Goal: Task Accomplishment & Management: Manage account settings

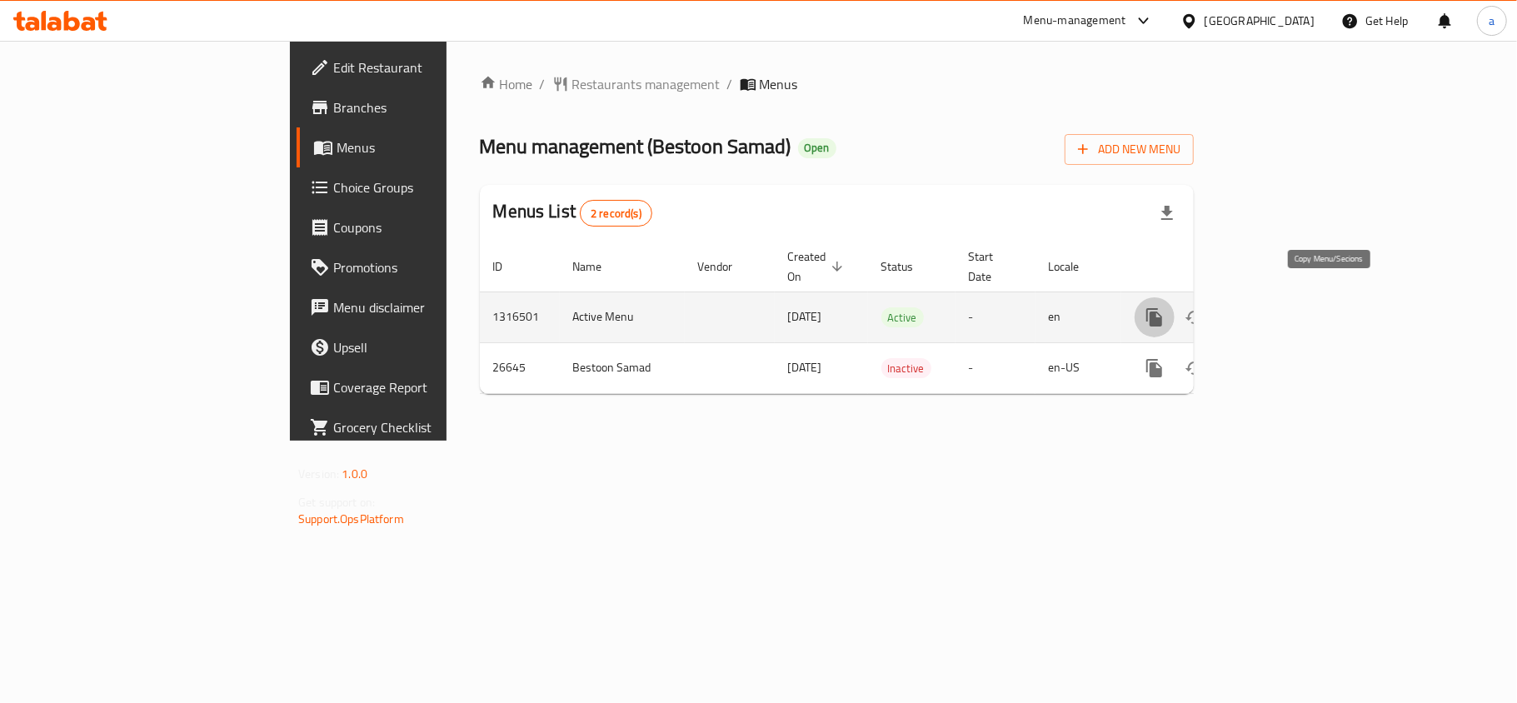
click at [1162, 308] on icon "more" at bounding box center [1154, 317] width 16 height 18
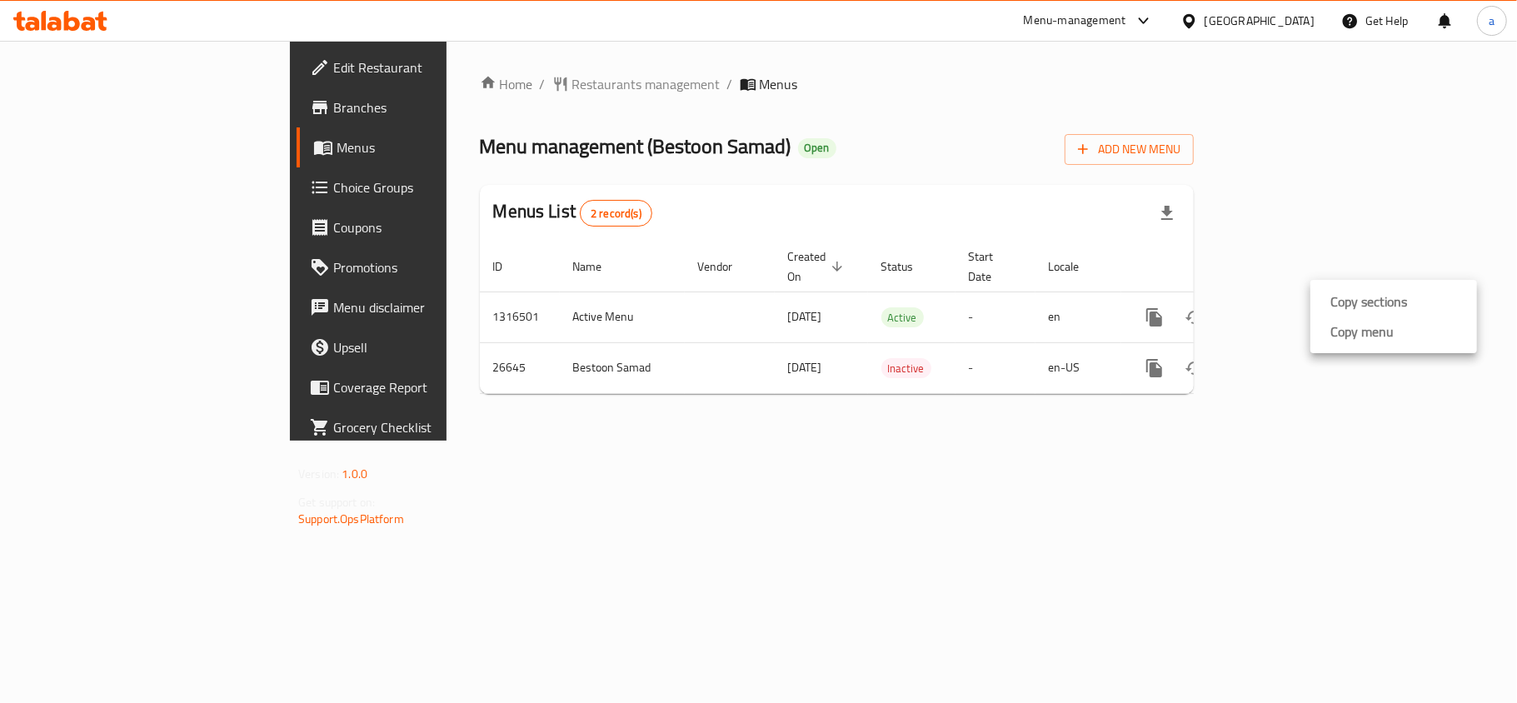
click at [1317, 404] on div at bounding box center [758, 351] width 1517 height 703
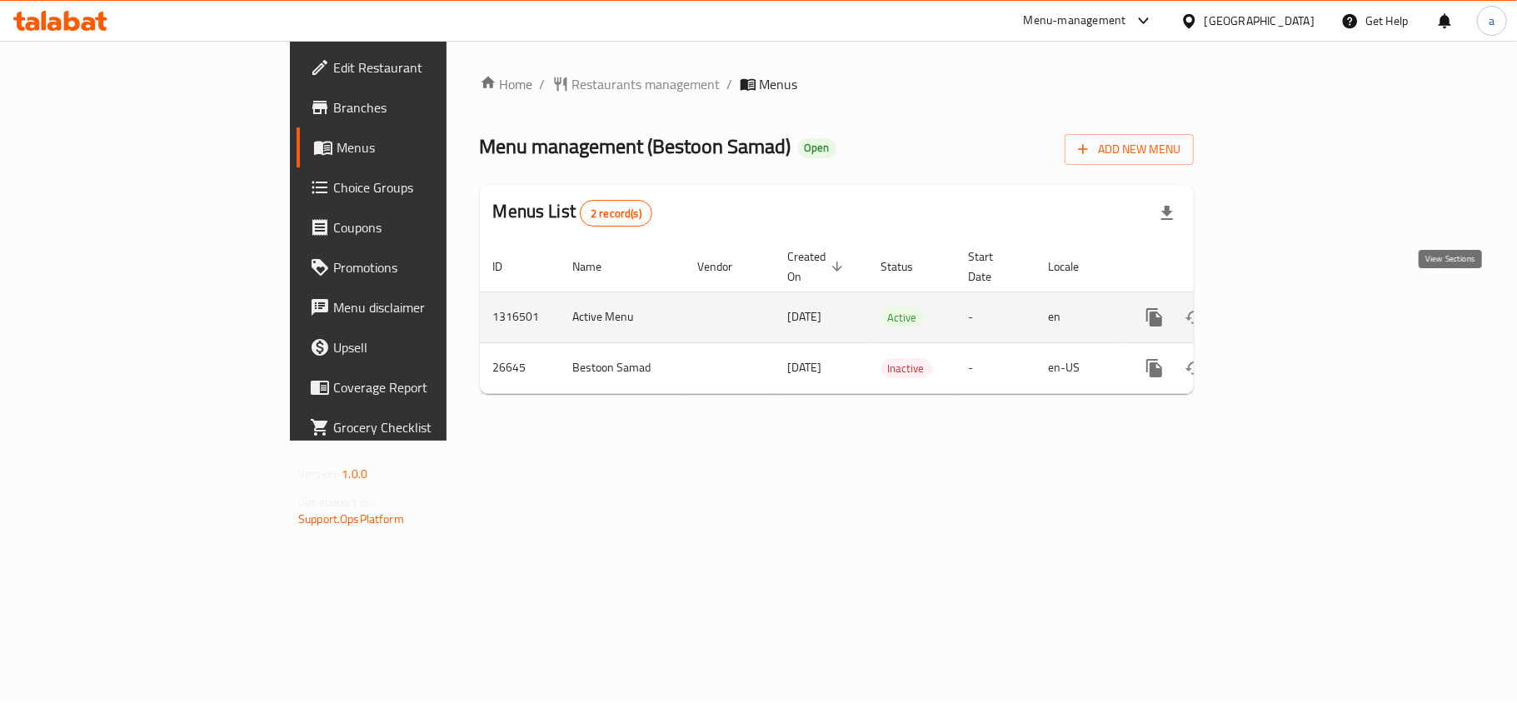
click at [1284, 307] on icon "enhanced table" at bounding box center [1274, 317] width 20 height 20
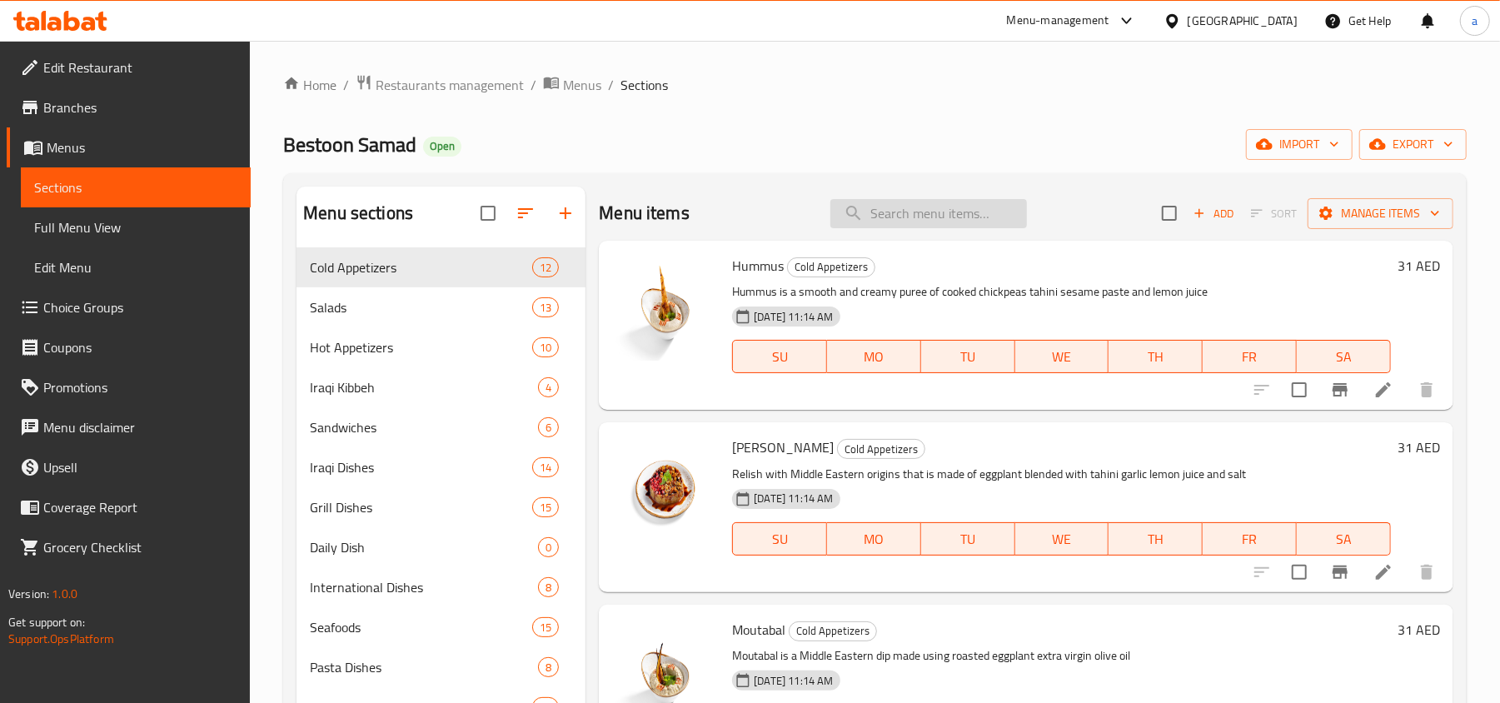
click at [926, 212] on input "search" at bounding box center [928, 213] width 197 height 29
click at [937, 232] on div "Menu items Add Sort Manage items" at bounding box center [1026, 214] width 855 height 54
drag, startPoint x: 937, startPoint y: 232, endPoint x: 946, endPoint y: 232, distance: 9.2
click at [938, 230] on div "Menu items Add Sort Manage items" at bounding box center [1026, 214] width 855 height 54
click at [930, 214] on input "search" at bounding box center [928, 213] width 197 height 29
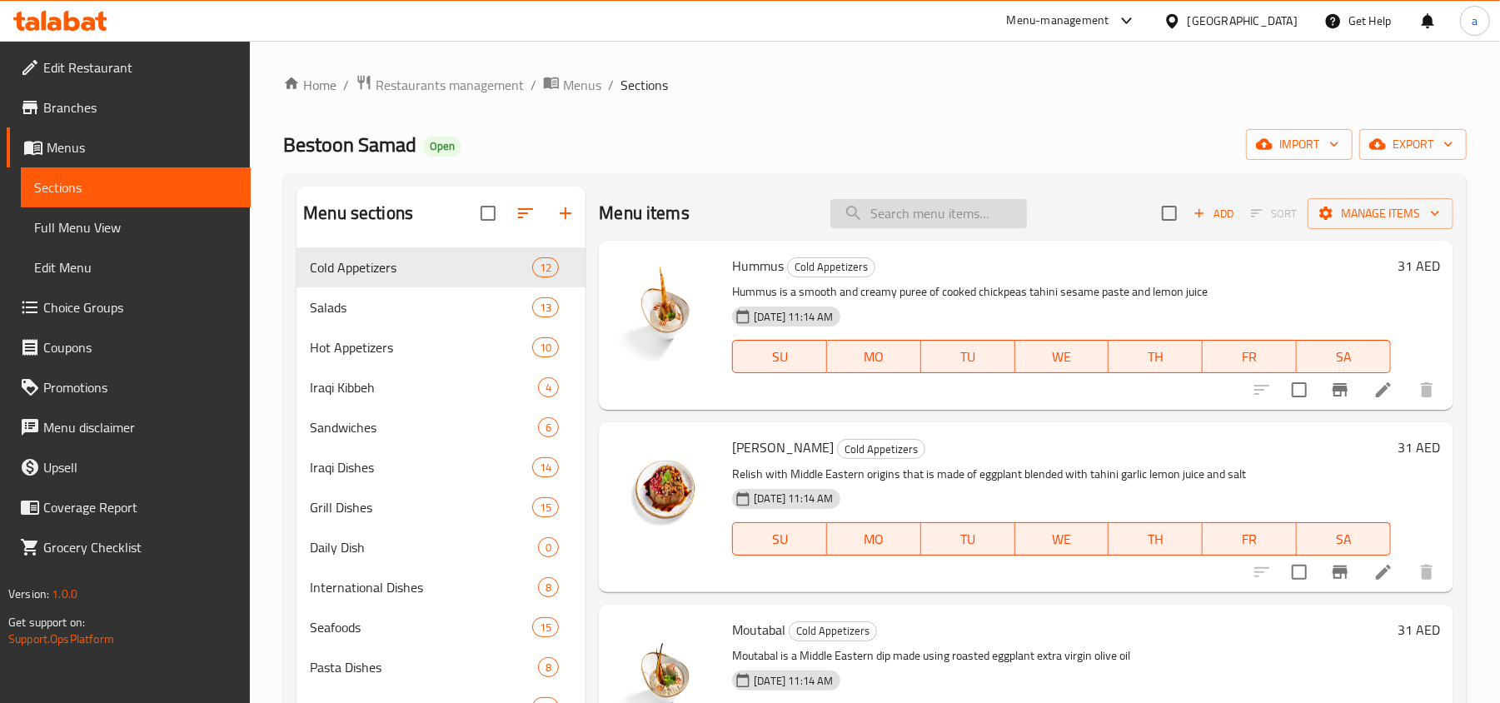
paste input "Raisin Juice:"
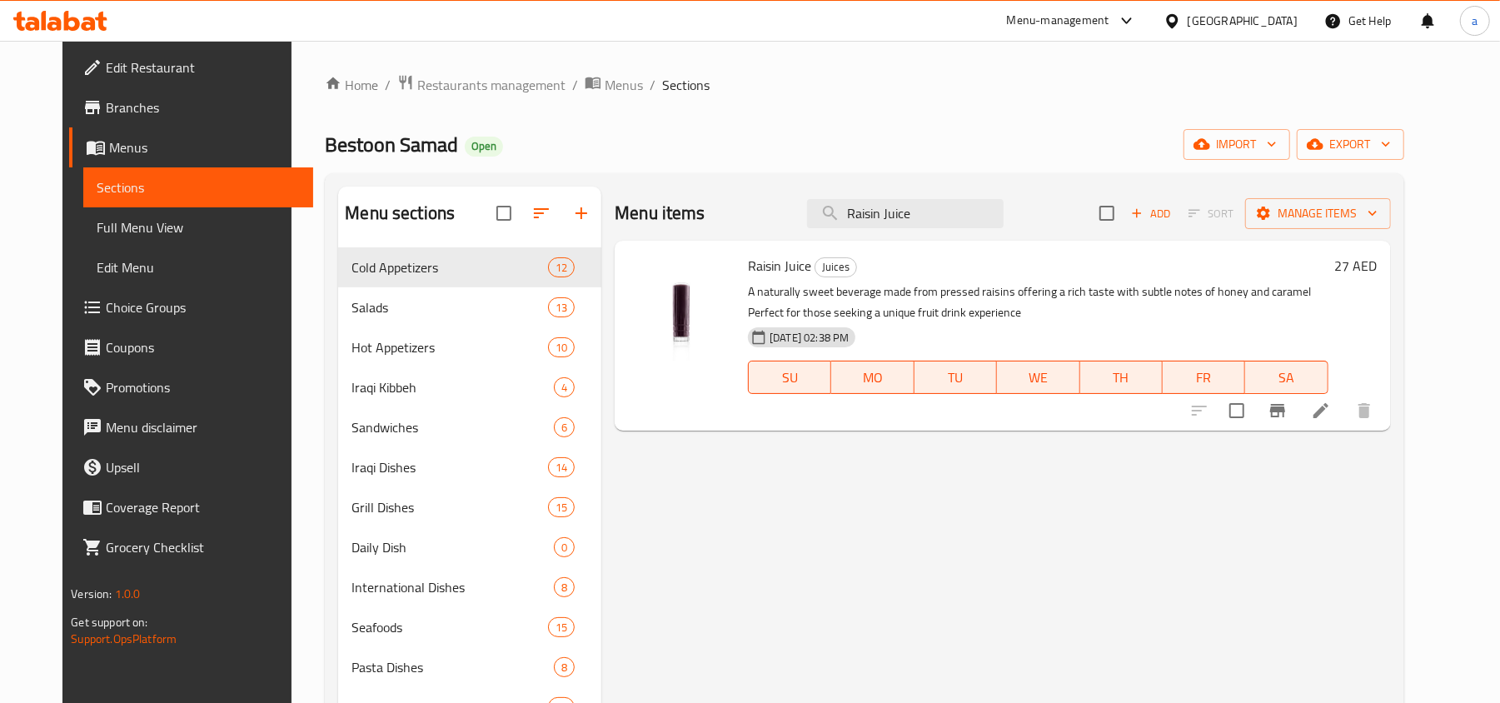
type input "Raisin Juice"
click at [474, 87] on span "Restaurants management" at bounding box center [491, 85] width 148 height 20
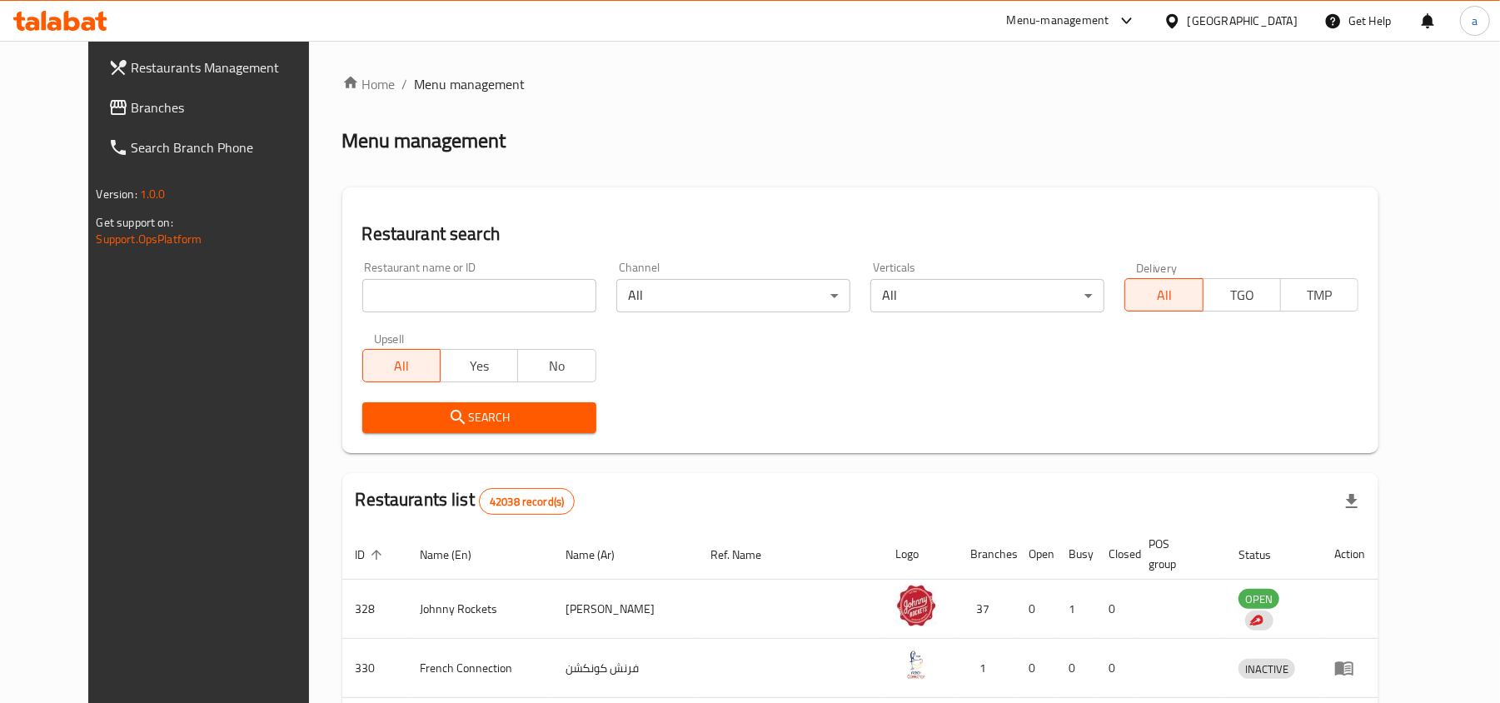
click at [1237, 12] on div "[GEOGRAPHIC_DATA]" at bounding box center [1243, 21] width 110 height 18
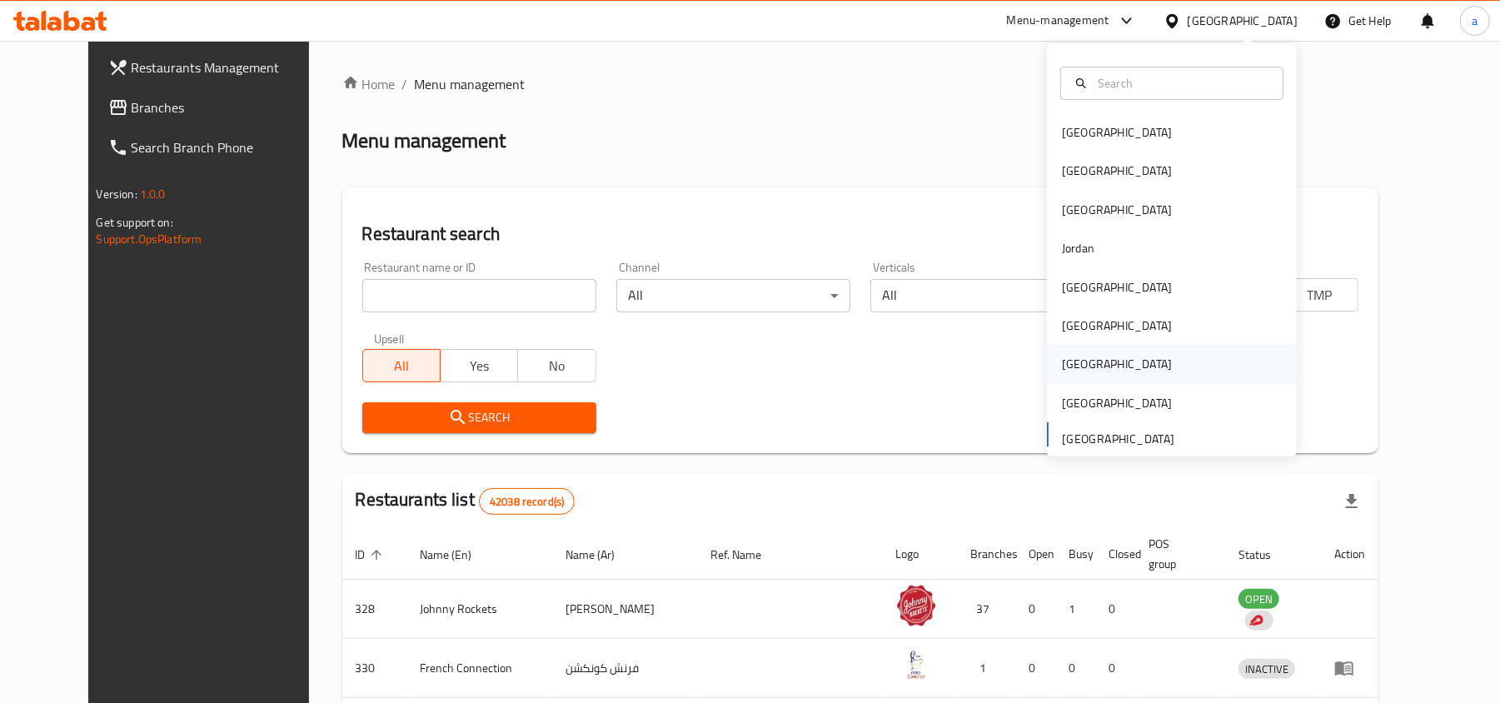
click at [1101, 364] on div "[GEOGRAPHIC_DATA]" at bounding box center [1172, 364] width 250 height 38
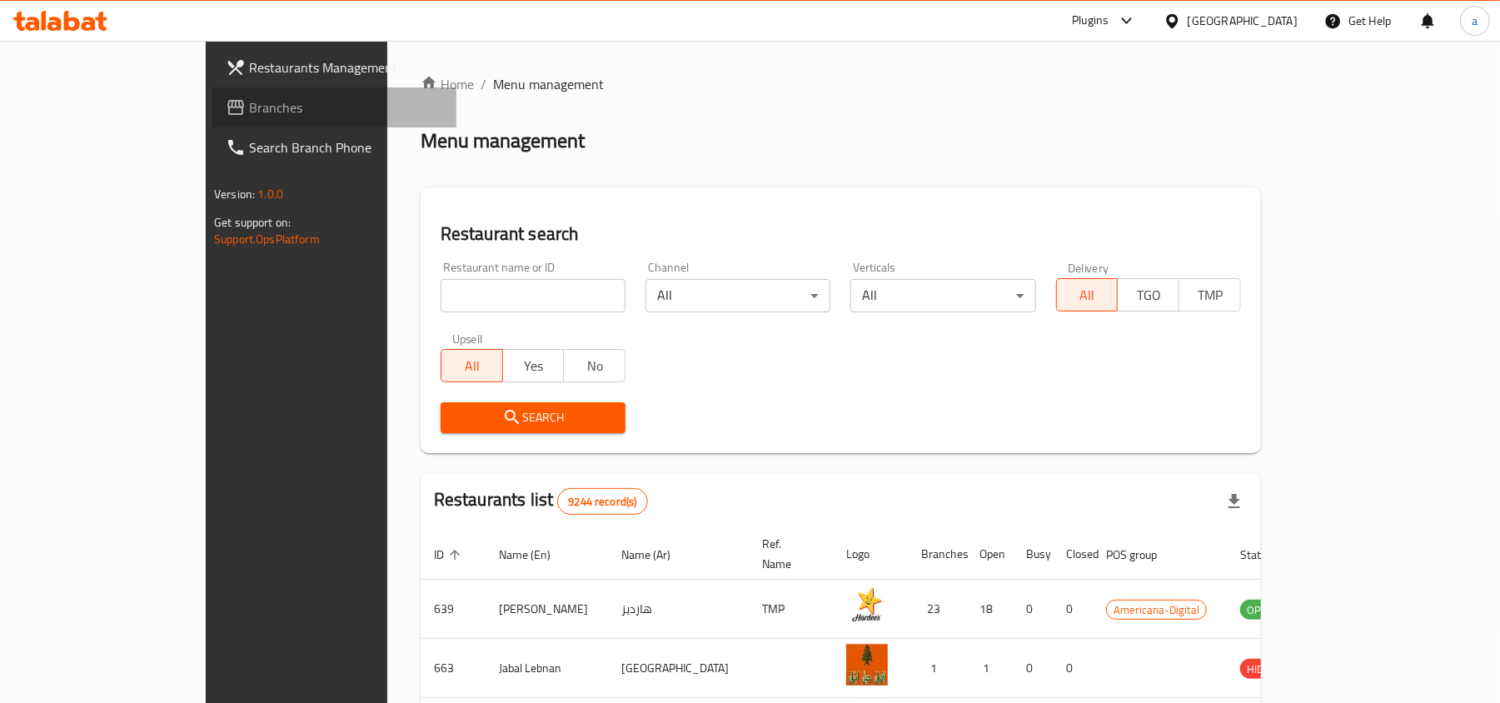
click at [249, 111] on span "Branches" at bounding box center [346, 107] width 194 height 20
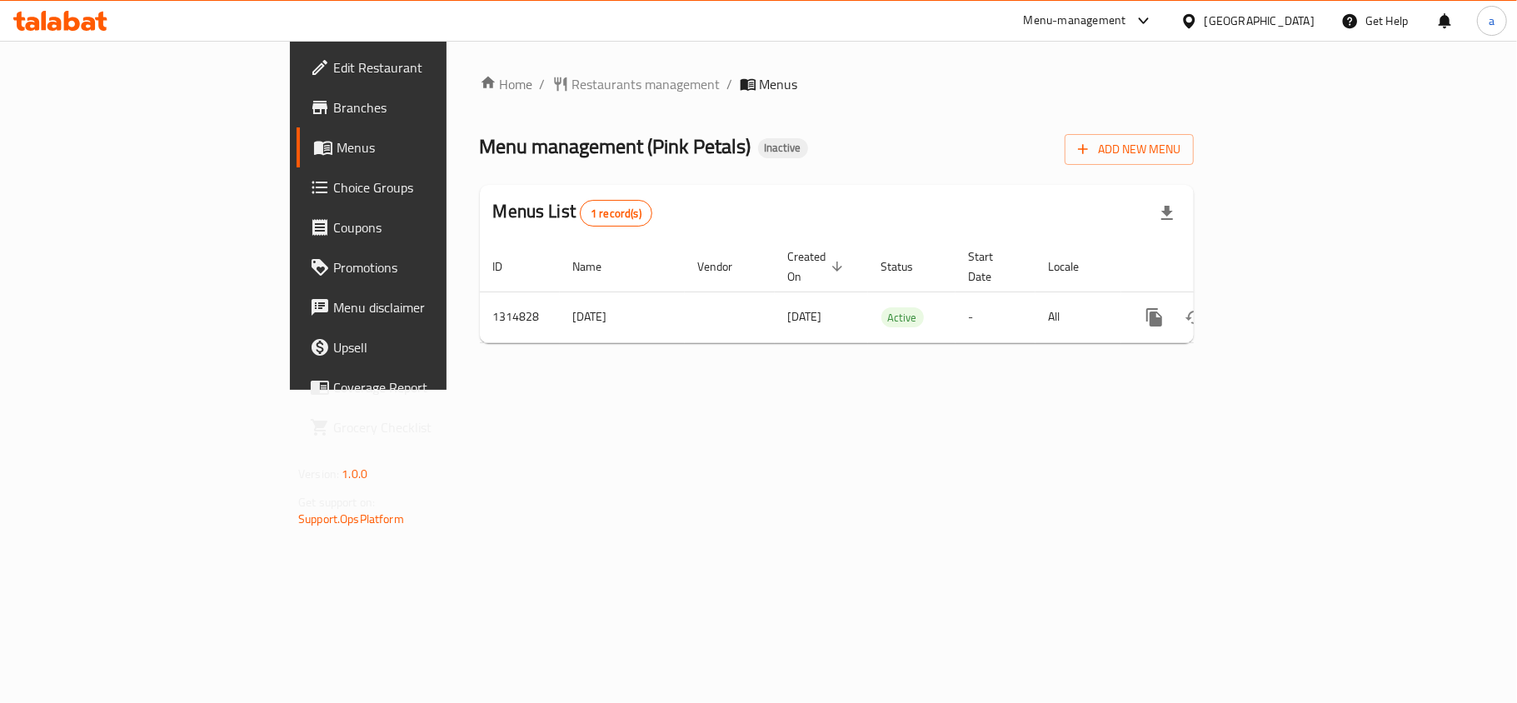
click at [814, 65] on div "Home / Restaurants management / Menus Menu management ( Pink Petals ) Inactive …" at bounding box center [836, 215] width 780 height 349
